Goal: Task Accomplishment & Management: Manage account settings

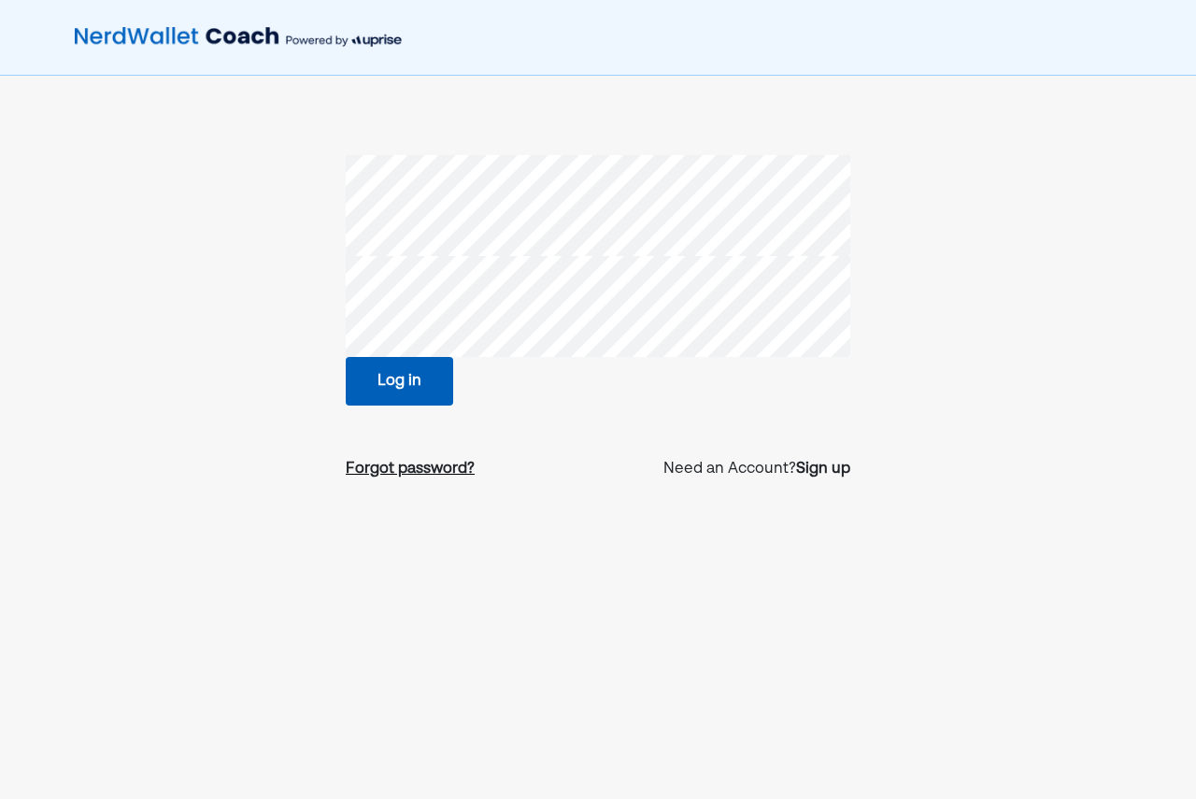
click at [394, 461] on div "Forgot password?" at bounding box center [410, 469] width 129 height 22
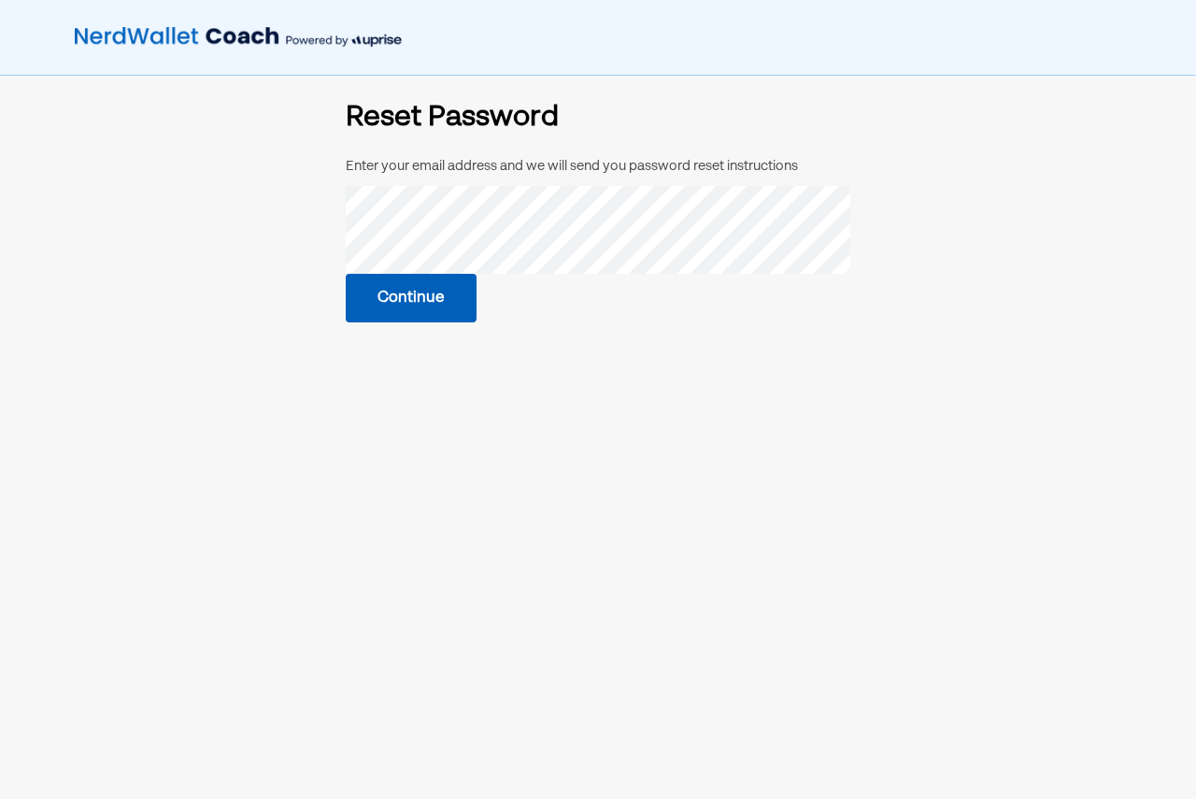
click at [385, 278] on button "Continue" at bounding box center [411, 298] width 131 height 49
